Goal: Navigation & Orientation: Find specific page/section

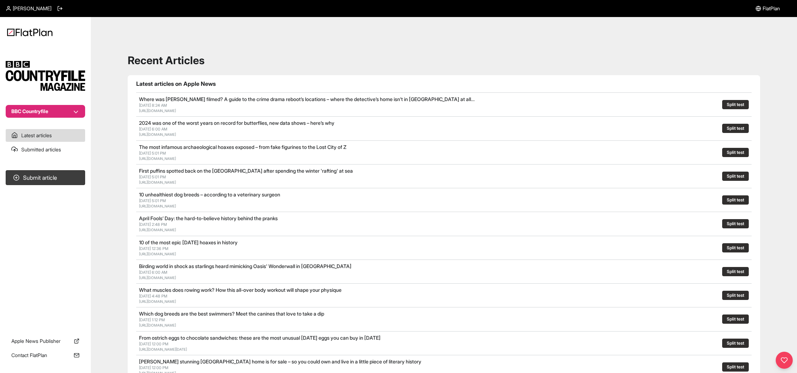
click at [50, 113] on button "BBC Countryfile" at bounding box center [45, 111] width 79 height 13
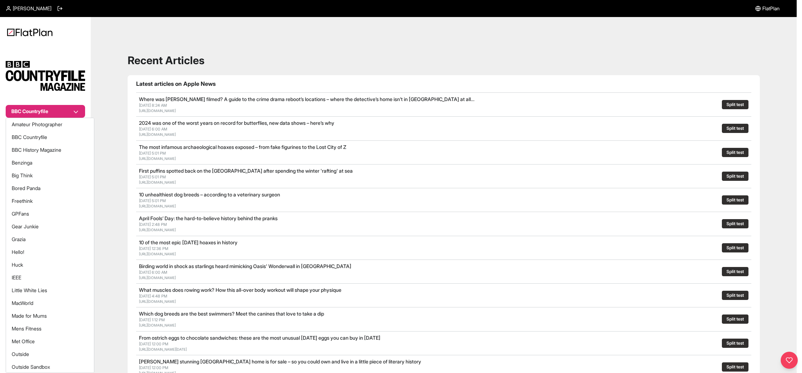
click at [21, 34] on nav "BBC Countryfile Latest articles Submitted articles Submit article Apple News Pu…" at bounding box center [45, 186] width 91 height 373
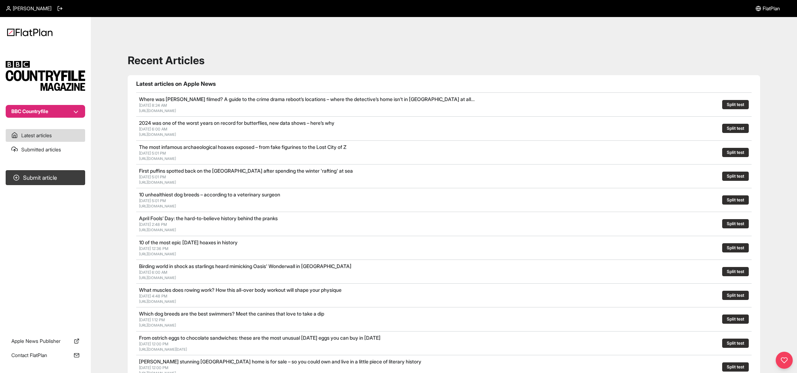
click at [64, 107] on button "BBC Countryfile" at bounding box center [45, 111] width 79 height 13
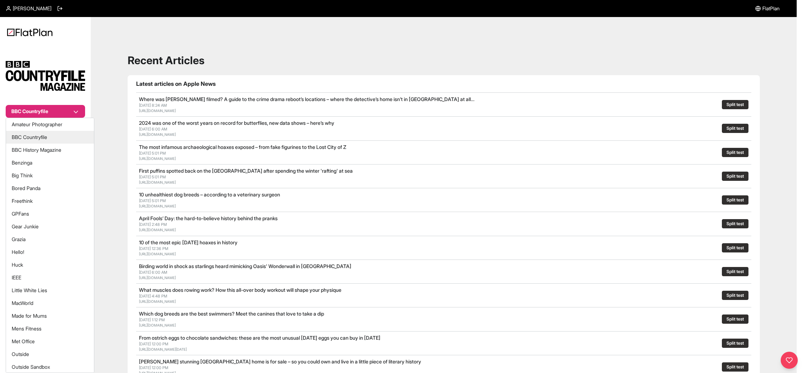
click at [58, 141] on button "BBC Countryfile" at bounding box center [50, 137] width 88 height 13
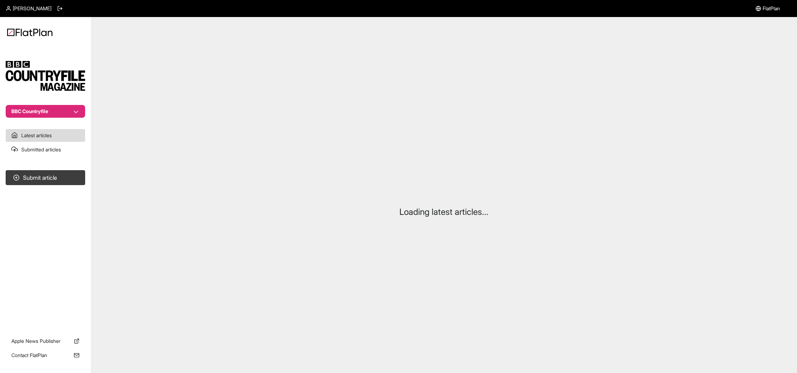
click at [62, 113] on button "BBC Countryfile" at bounding box center [45, 111] width 79 height 13
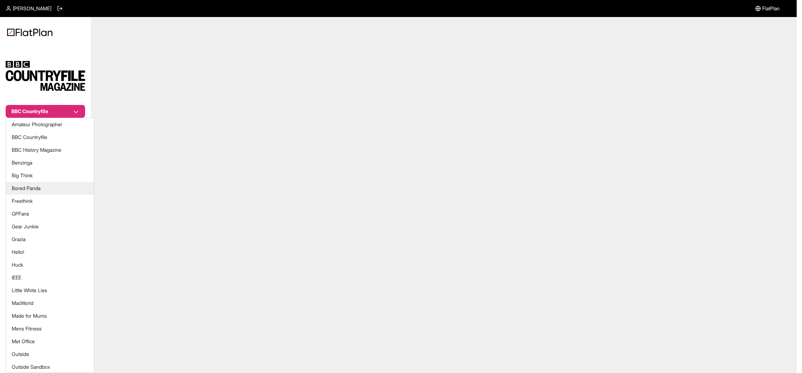
click at [54, 201] on button "Freethink" at bounding box center [50, 201] width 88 height 13
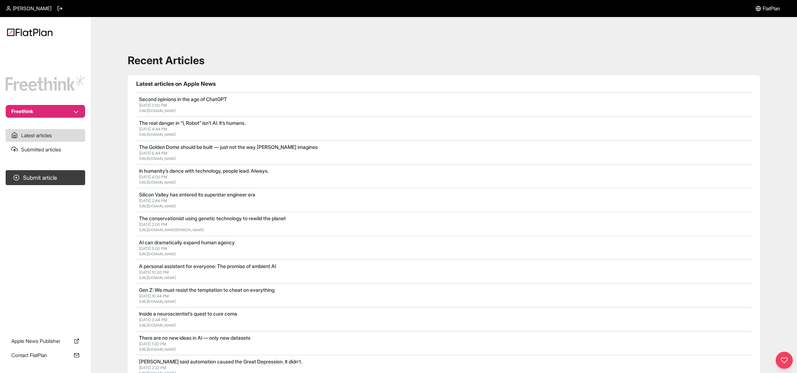
click at [61, 108] on button "Freethink" at bounding box center [45, 111] width 79 height 13
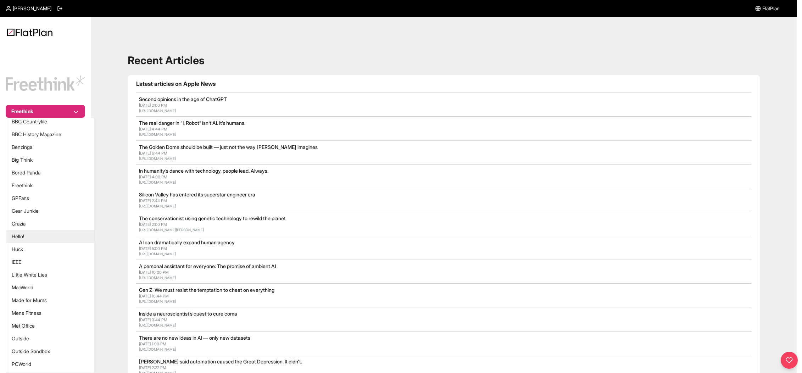
scroll to position [42, 0]
click at [48, 249] on button "Little White Lies" at bounding box center [50, 248] width 88 height 13
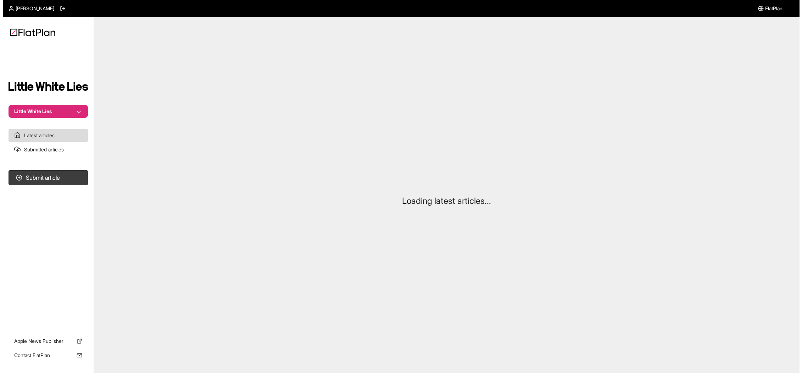
scroll to position [23, 0]
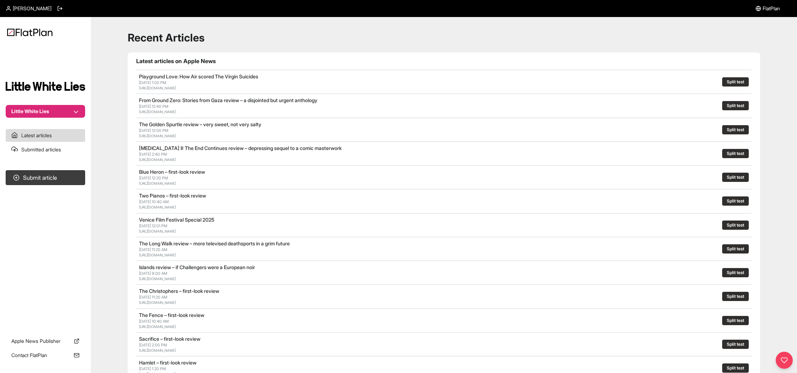
click at [58, 116] on button "Little White Lies" at bounding box center [45, 111] width 79 height 13
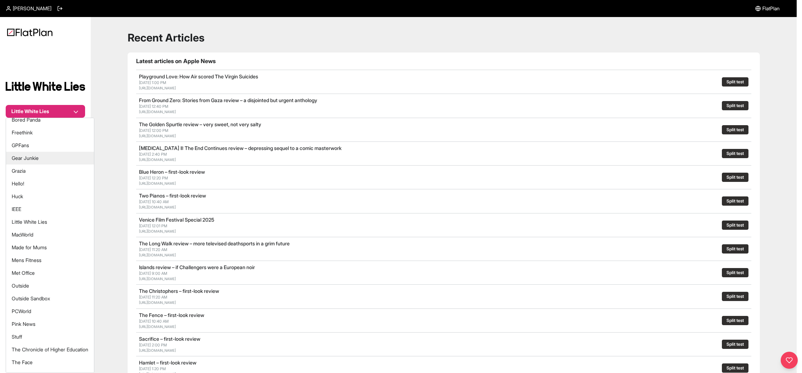
scroll to position [97, 0]
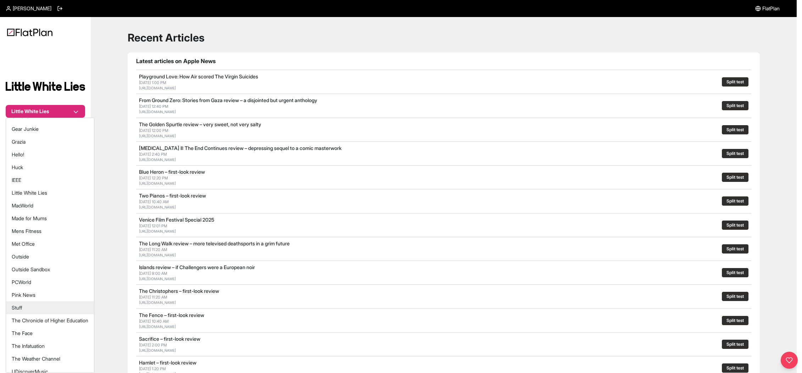
click at [64, 307] on button "Stuff" at bounding box center [50, 307] width 88 height 13
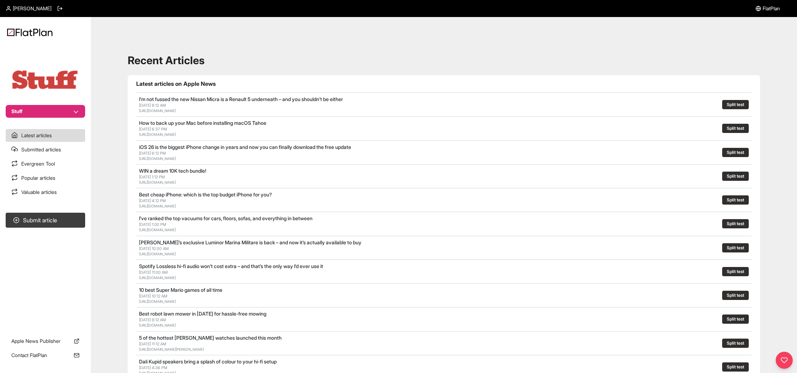
click at [48, 112] on button "Stuff" at bounding box center [45, 111] width 79 height 13
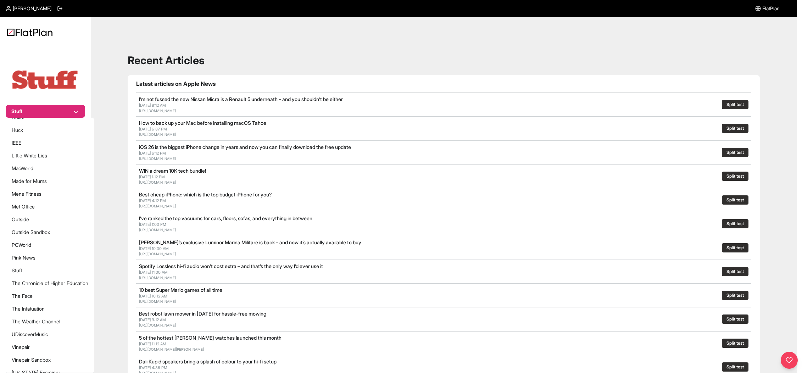
scroll to position [141, 0]
click at [46, 216] on button "Outside" at bounding box center [50, 213] width 88 height 13
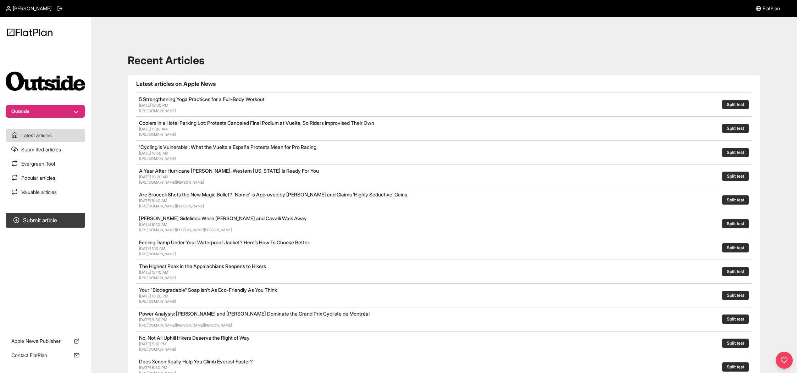
click at [760, 11] on link "FlatPlan" at bounding box center [767, 8] width 24 height 17
